Goal: Information Seeking & Learning: Find specific fact

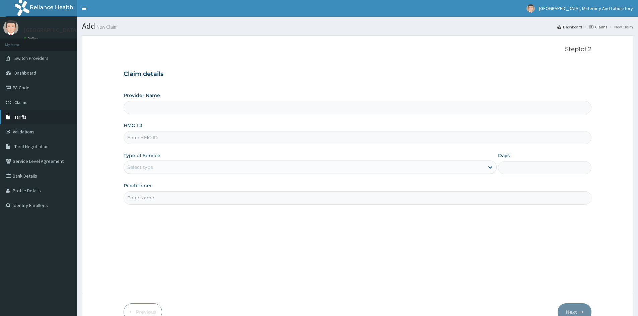
click at [39, 123] on link "Tariffs" at bounding box center [38, 117] width 77 height 15
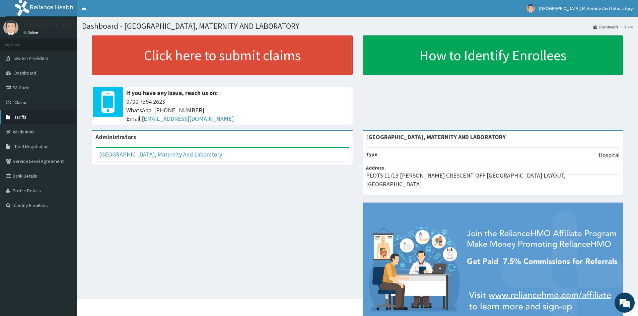
click at [39, 116] on link "Tariffs" at bounding box center [38, 117] width 77 height 15
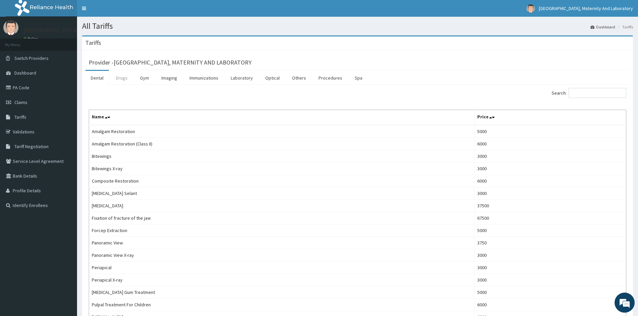
click at [117, 81] on link "Drugs" at bounding box center [121, 78] width 22 height 14
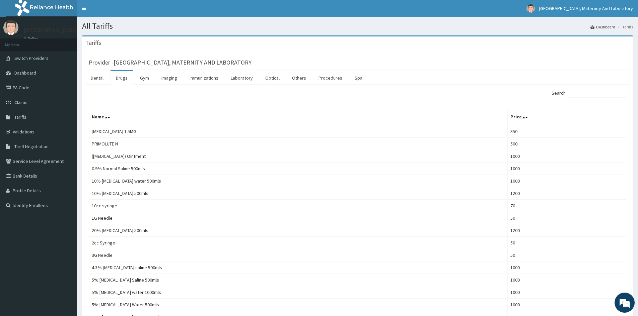
click at [604, 91] on input "Search:" at bounding box center [597, 93] width 58 height 10
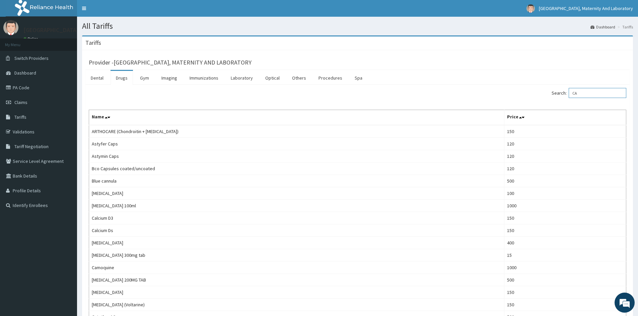
type input "C"
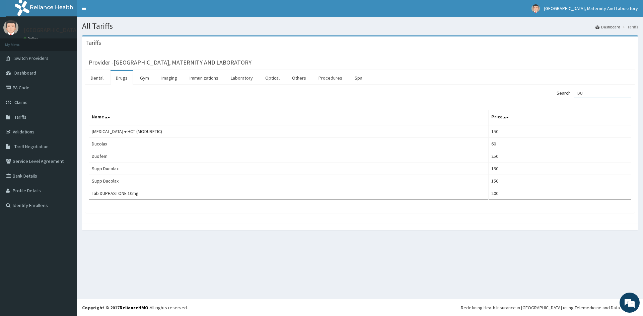
type input "DU"
click at [51, 145] on link "Tariff Negotiation" at bounding box center [38, 146] width 77 height 15
